Goal: Find specific page/section: Find specific page/section

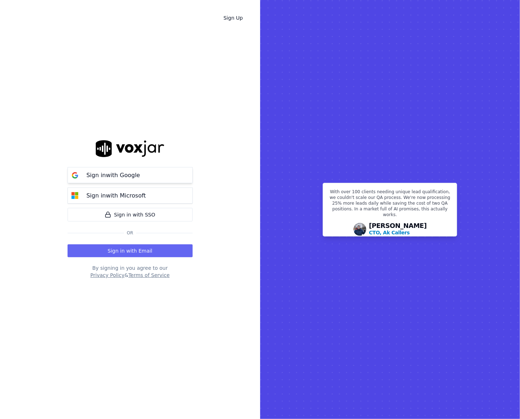
click at [161, 177] on button "Sign in with Google" at bounding box center [130, 175] width 125 height 16
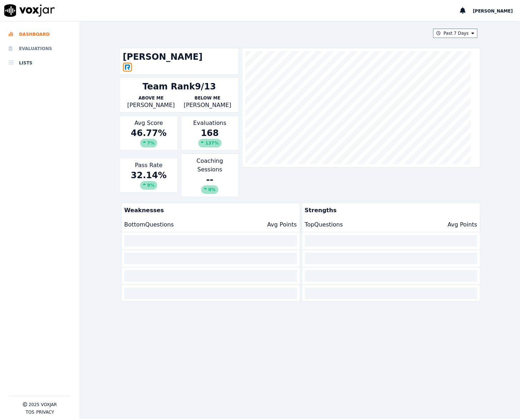
click at [49, 49] on li "Evaluations" at bounding box center [40, 48] width 63 height 14
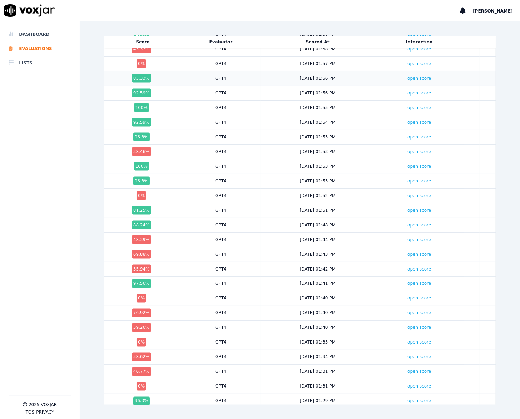
scroll to position [2102, 0]
